Goal: Information Seeking & Learning: Understand process/instructions

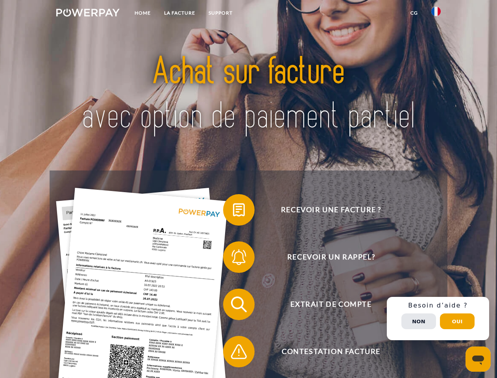
click at [88, 14] on img at bounding box center [87, 13] width 63 height 8
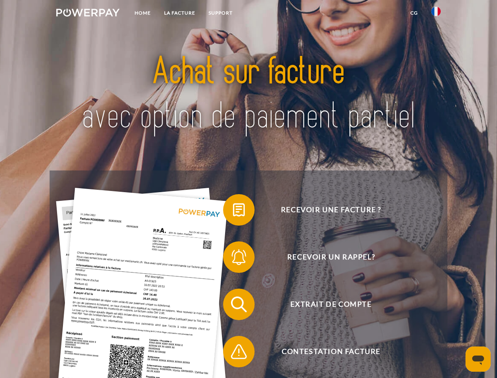
click at [436, 14] on img at bounding box center [435, 11] width 9 height 9
click at [414, 13] on link "CG" at bounding box center [414, 13] width 21 height 14
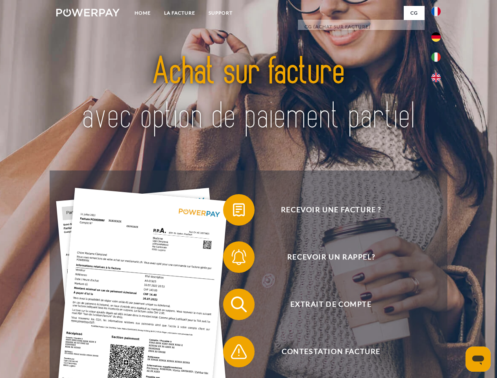
click at [233, 211] on span at bounding box center [226, 209] width 39 height 39
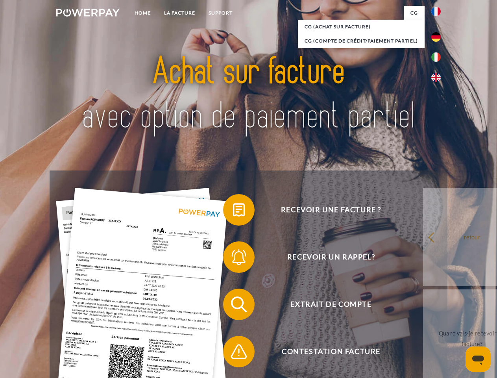
click at [233, 259] on span at bounding box center [226, 256] width 39 height 39
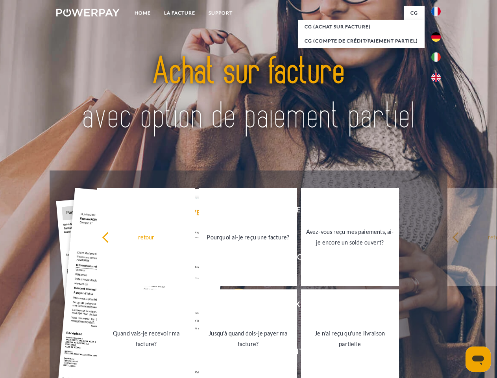
click at [233, 306] on link "Jusqu'à quand dois-je payer ma facture?" at bounding box center [248, 338] width 98 height 98
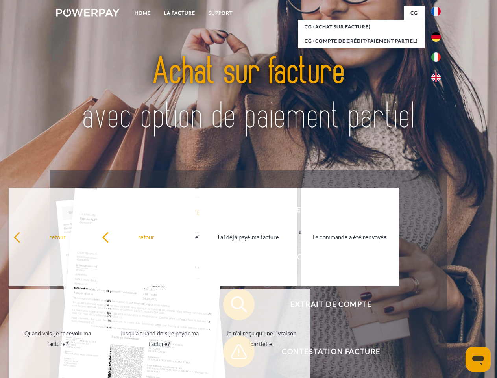
click at [233, 353] on span at bounding box center [226, 351] width 39 height 39
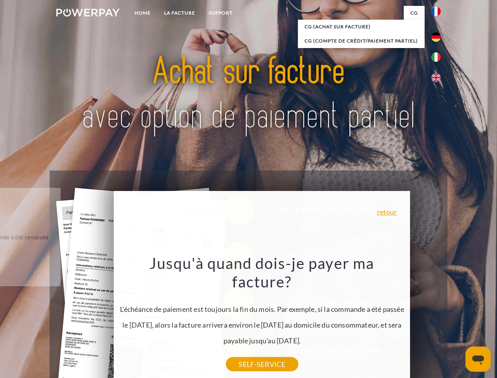
click at [438, 318] on div "Recevoir une facture ? Recevoir un rappel? Extrait de compte retour" at bounding box center [249, 327] width 398 height 315
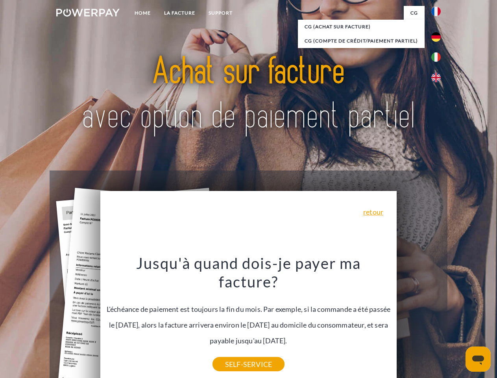
click at [419, 320] on span "Extrait de compte" at bounding box center [331, 304] width 193 height 31
click at [457, 321] on header "Home LA FACTURE Support" at bounding box center [248, 272] width 497 height 544
